Goal: Information Seeking & Learning: Find specific fact

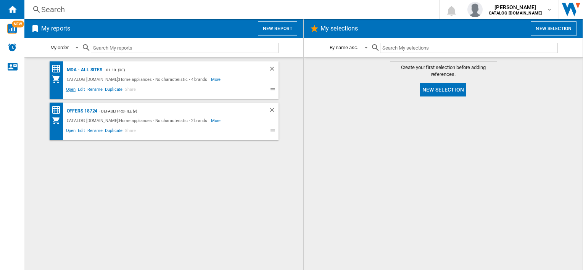
click at [69, 89] on span "Open" at bounding box center [71, 90] width 12 height 9
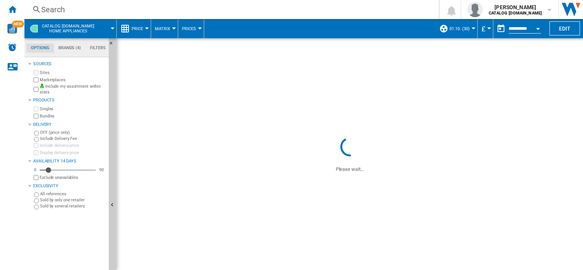
click at [222, 11] on div "Search" at bounding box center [230, 9] width 378 height 11
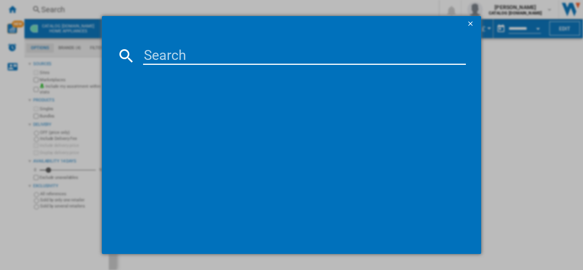
click at [200, 58] on input at bounding box center [304, 56] width 323 height 18
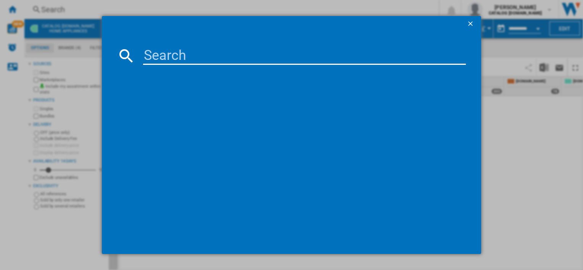
paste input "BPX535061B"
type input "BPX535061B"
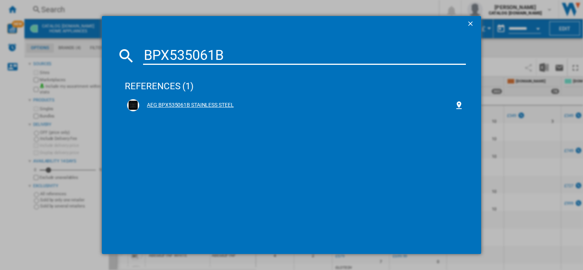
click at [216, 104] on div "AEG BPX535061B STAINLESS STEEL" at bounding box center [296, 106] width 315 height 8
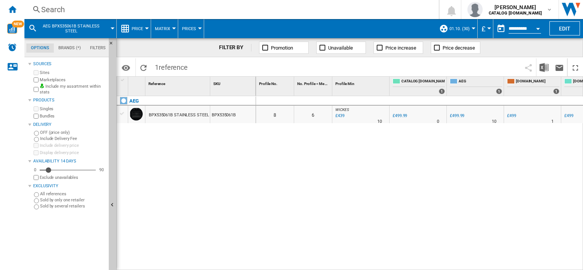
click at [436, 166] on div "0 0 8 6 WICKES : UK WICKES -12.2 % £439 % N/A 10 WICKES : UK WICKES 0.0 % £499.…" at bounding box center [419, 183] width 327 height 175
click at [171, 160] on div "AEG BPX535061B STAINLESS STEEL BPX535061B" at bounding box center [186, 181] width 139 height 171
click at [187, 179] on div "AEG BPX535061B STAINLESS STEEL BPX535061B" at bounding box center [186, 181] width 139 height 171
click at [214, 9] on div "Search" at bounding box center [230, 9] width 378 height 11
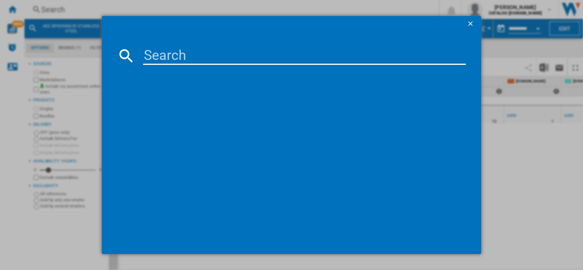
click at [228, 58] on input at bounding box center [304, 56] width 323 height 18
type input "BPX535A61B"
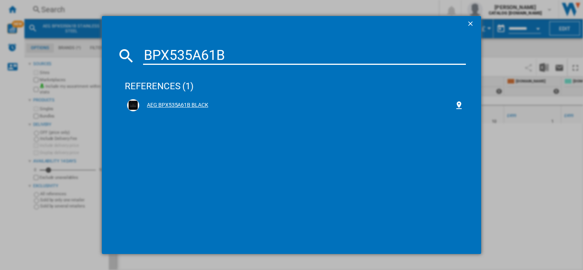
click at [176, 106] on div "AEG BPX535A61B BLACK" at bounding box center [296, 106] width 315 height 8
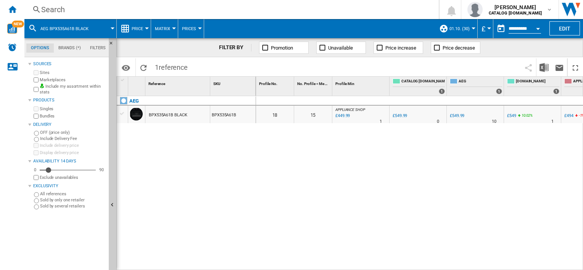
click at [208, 142] on div "AEG BPX535A61B BLACK BPX535A61B" at bounding box center [186, 181] width 139 height 171
click at [209, 12] on div "Search" at bounding box center [230, 9] width 378 height 11
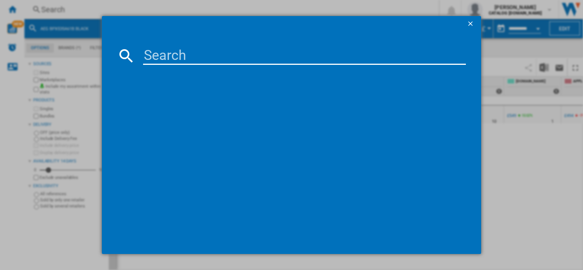
click at [215, 45] on md-dialog-content at bounding box center [291, 142] width 379 height 223
click at [195, 50] on input at bounding box center [304, 56] width 323 height 18
paste input "OAB6L88ES"
type input "OAB6L88ES"
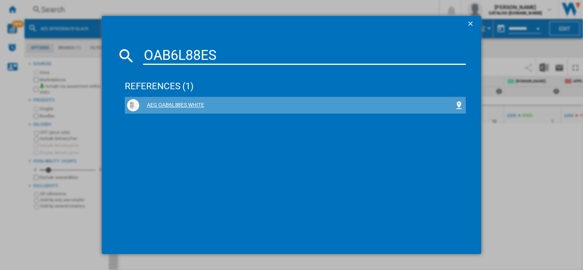
click at [197, 109] on div "AEG OAB6L88ES WHITE" at bounding box center [296, 106] width 315 height 8
